Goal: Find contact information: Find contact information

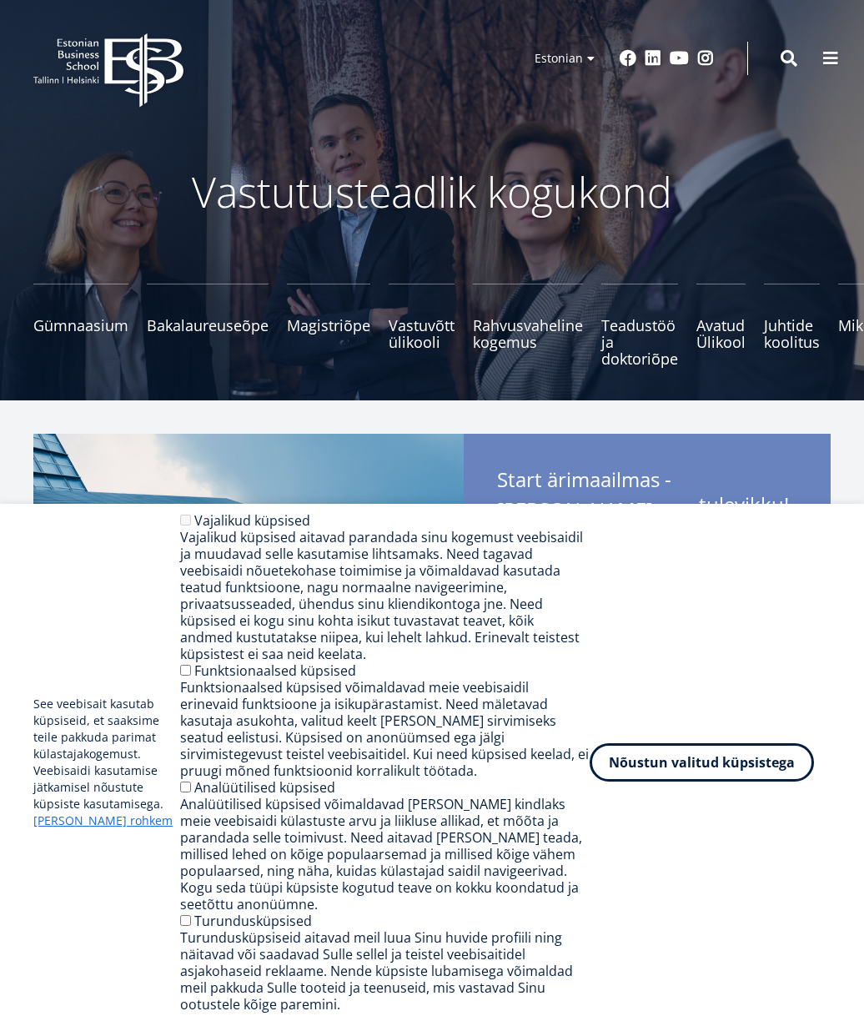
scroll to position [3, 0]
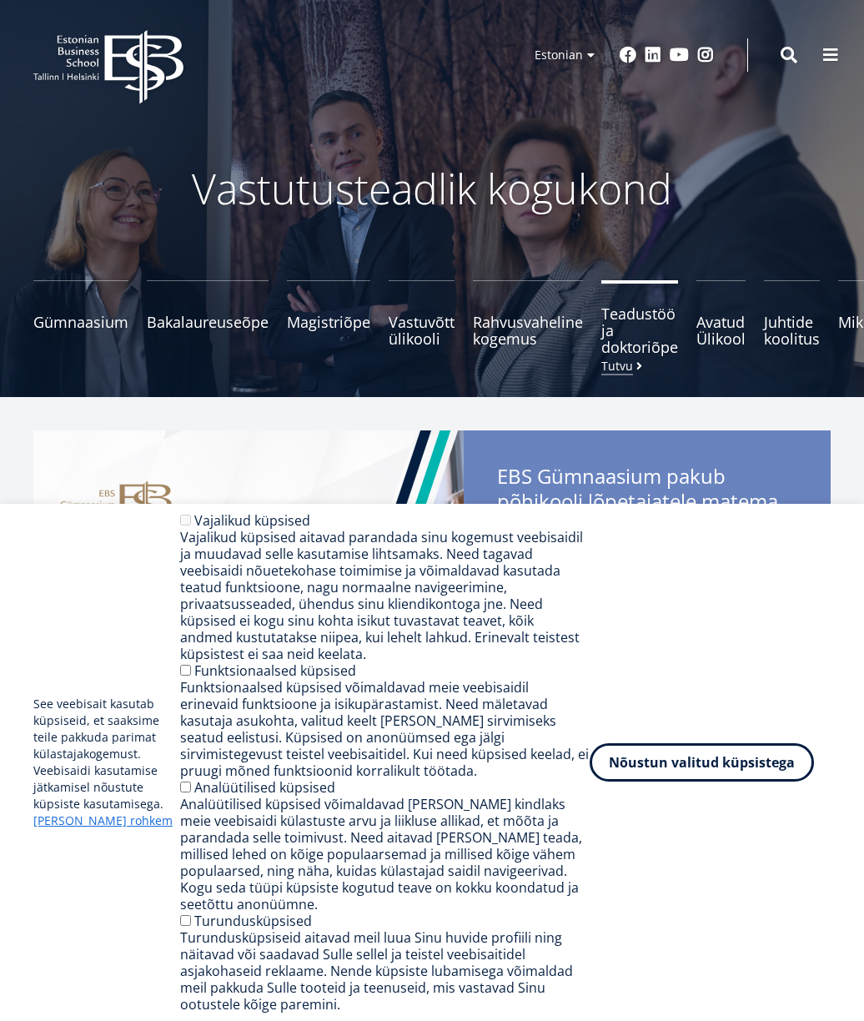
click at [630, 308] on span "Teadustöö ja doktoriõpe Tutvu" at bounding box center [639, 330] width 77 height 50
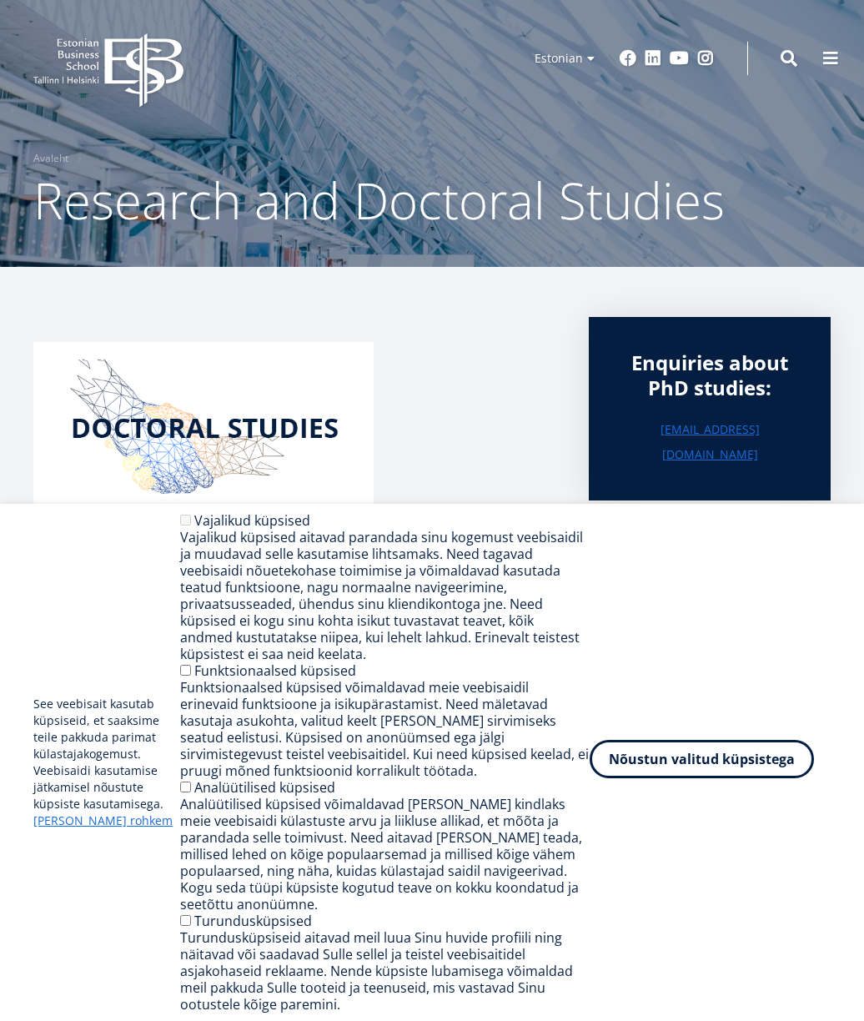
click at [725, 769] on button "Nõustun valitud küpsistega" at bounding box center [702, 759] width 224 height 38
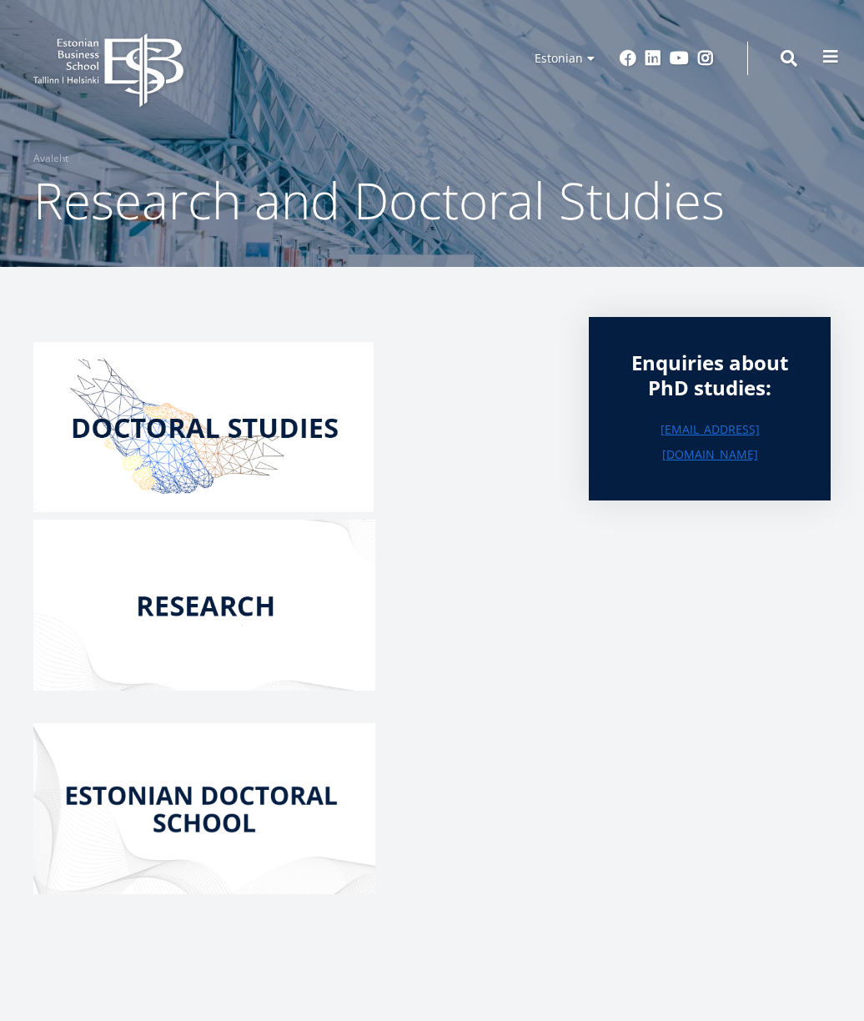
click at [833, 59] on span at bounding box center [830, 56] width 17 height 17
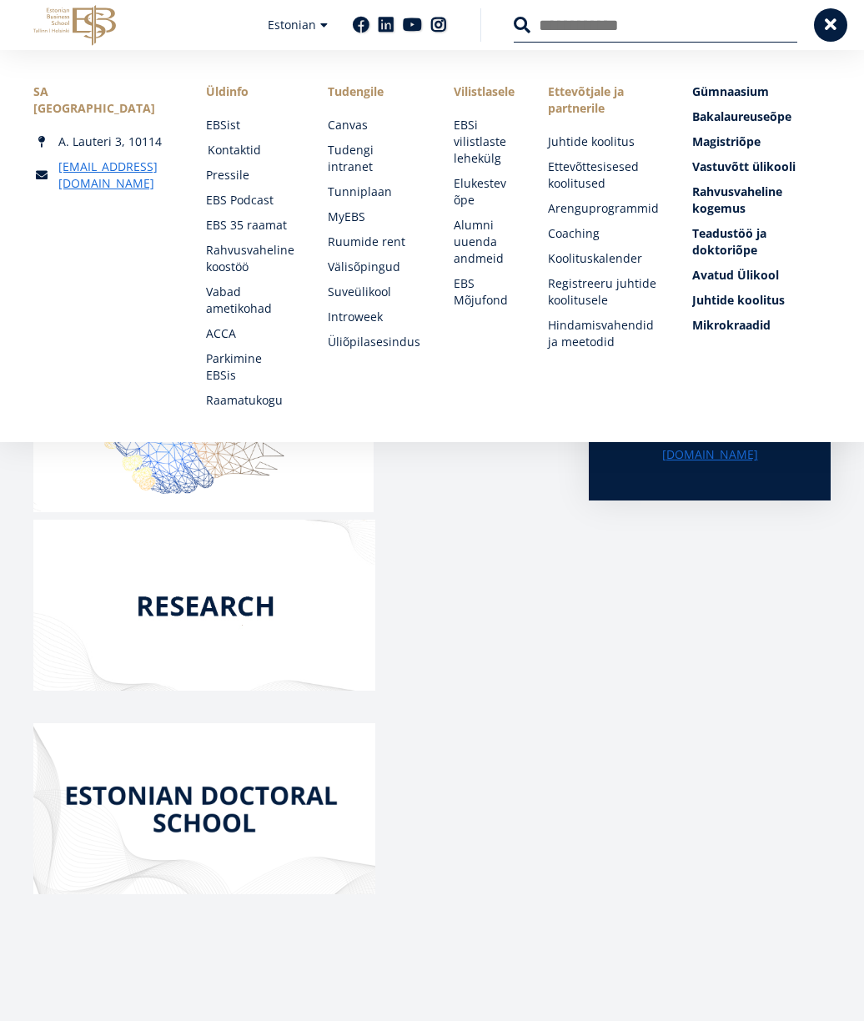
click at [241, 146] on link "Kontaktid" at bounding box center [252, 150] width 88 height 17
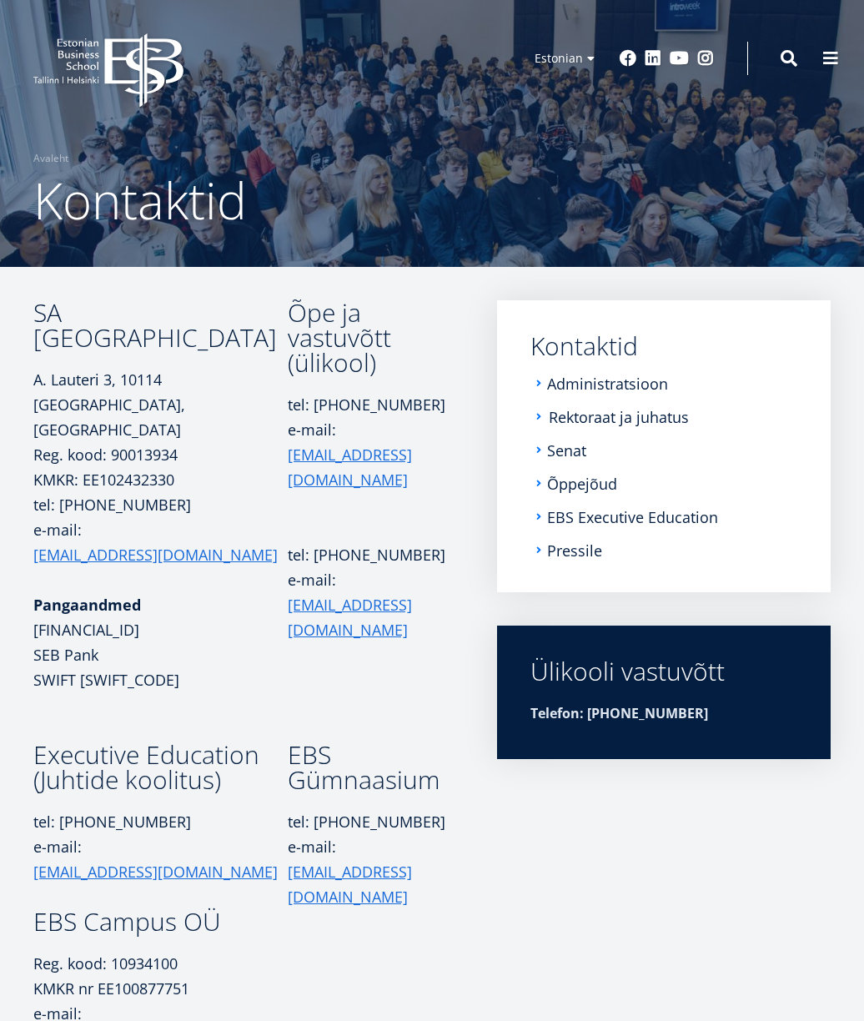
click at [658, 413] on link "Rektoraat ja juhatus" at bounding box center [619, 417] width 140 height 17
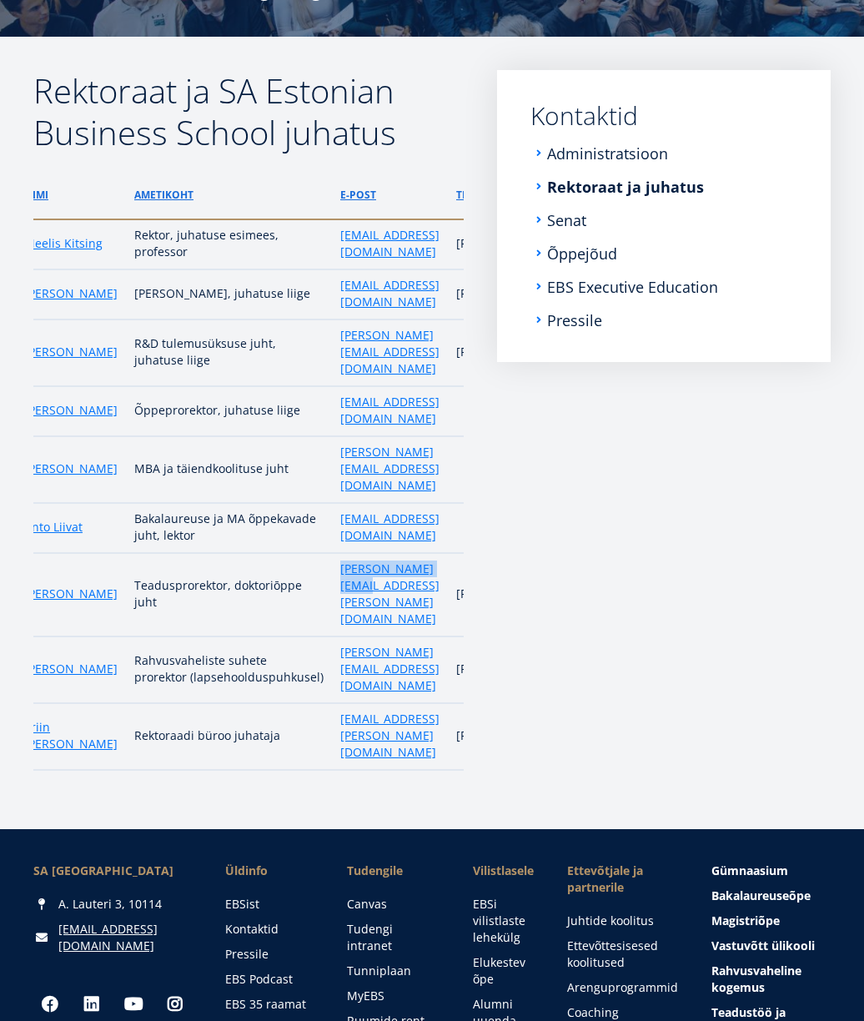
scroll to position [0, 48]
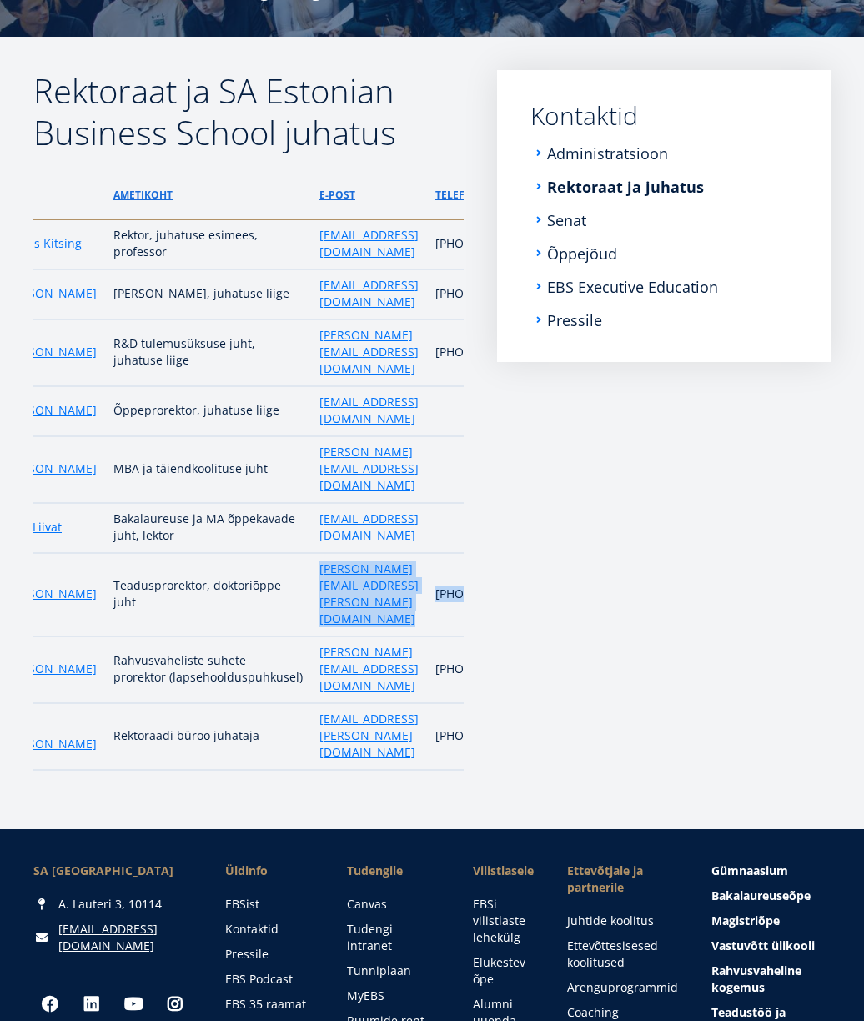
drag, startPoint x: 316, startPoint y: 601, endPoint x: 448, endPoint y: 605, distance: 131.9
click at [448, 605] on tr "Karmo Kroos Teadusprorektor, doktoriōppe juht karmo.kroos@ebs.ee +372 665 1300" at bounding box center [271, 594] width 569 height 83
click at [448, 605] on td "+372 665 1300" at bounding box center [489, 594] width 128 height 83
drag, startPoint x: 400, startPoint y: 599, endPoint x: 272, endPoint y: 599, distance: 127.6
click at [309, 599] on td "karmo.kroos@ebs.ee" at bounding box center [367, 594] width 116 height 83
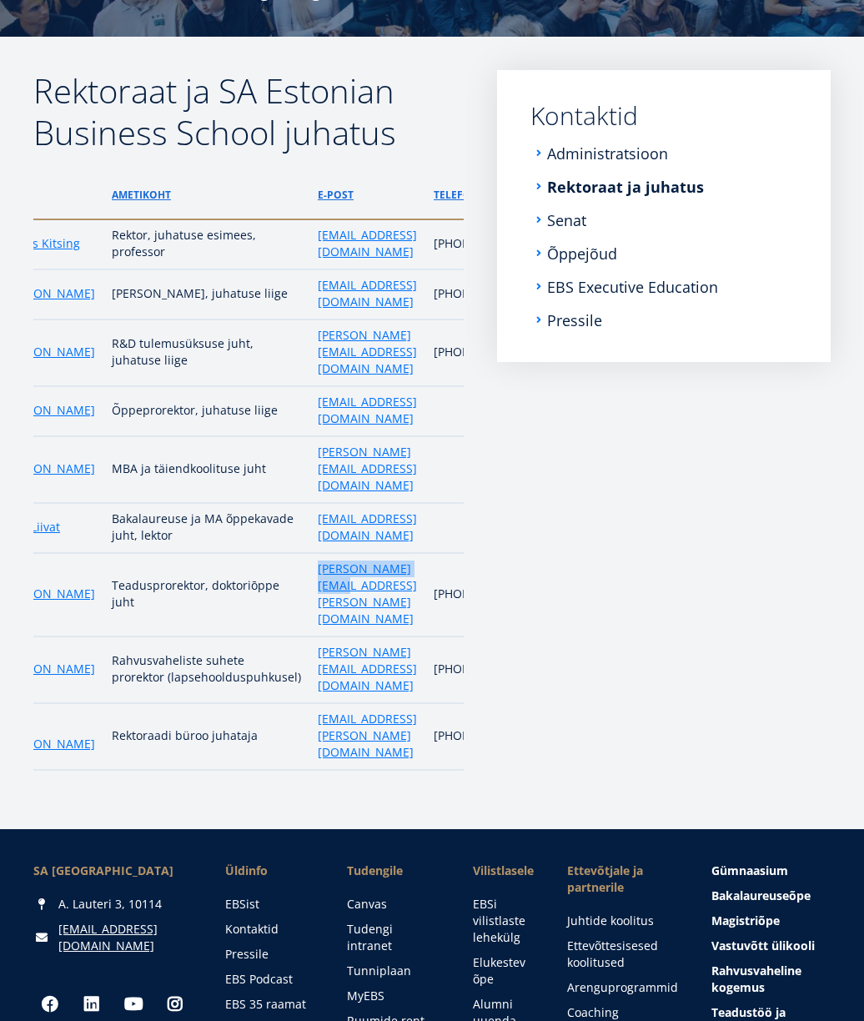
scroll to position [219, 0]
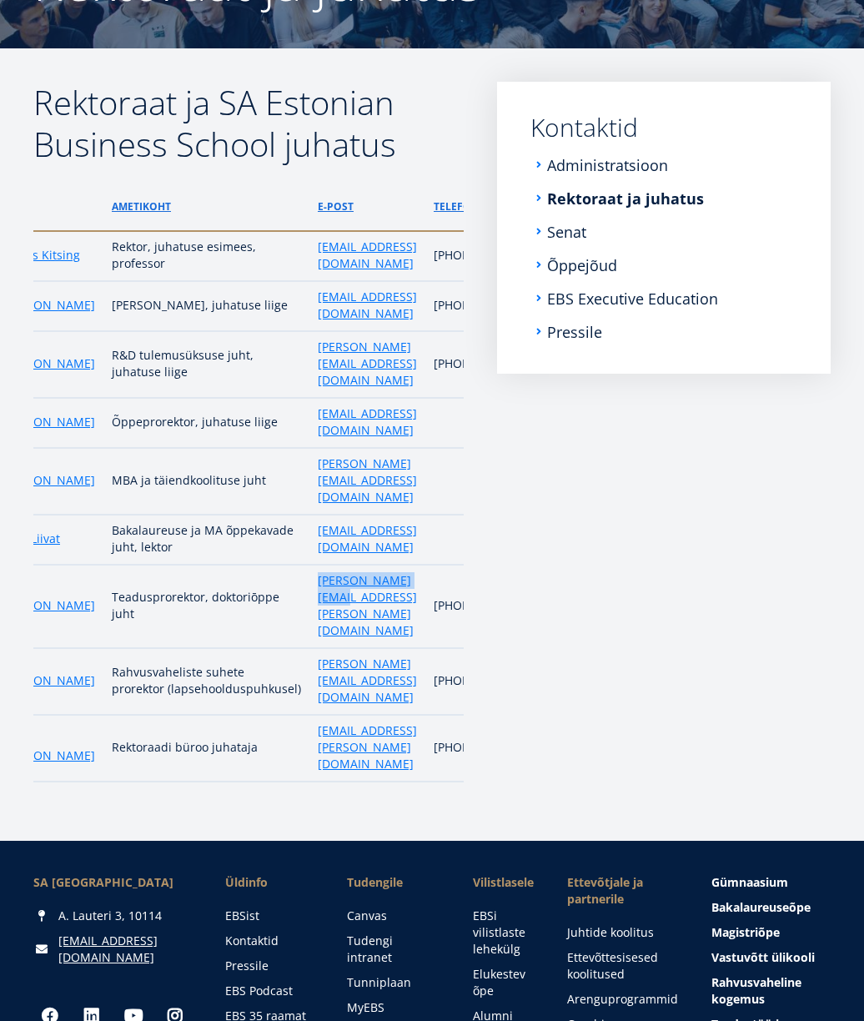
copy link "karmo.kroos@ebs.ee"
